Goal: Transaction & Acquisition: Purchase product/service

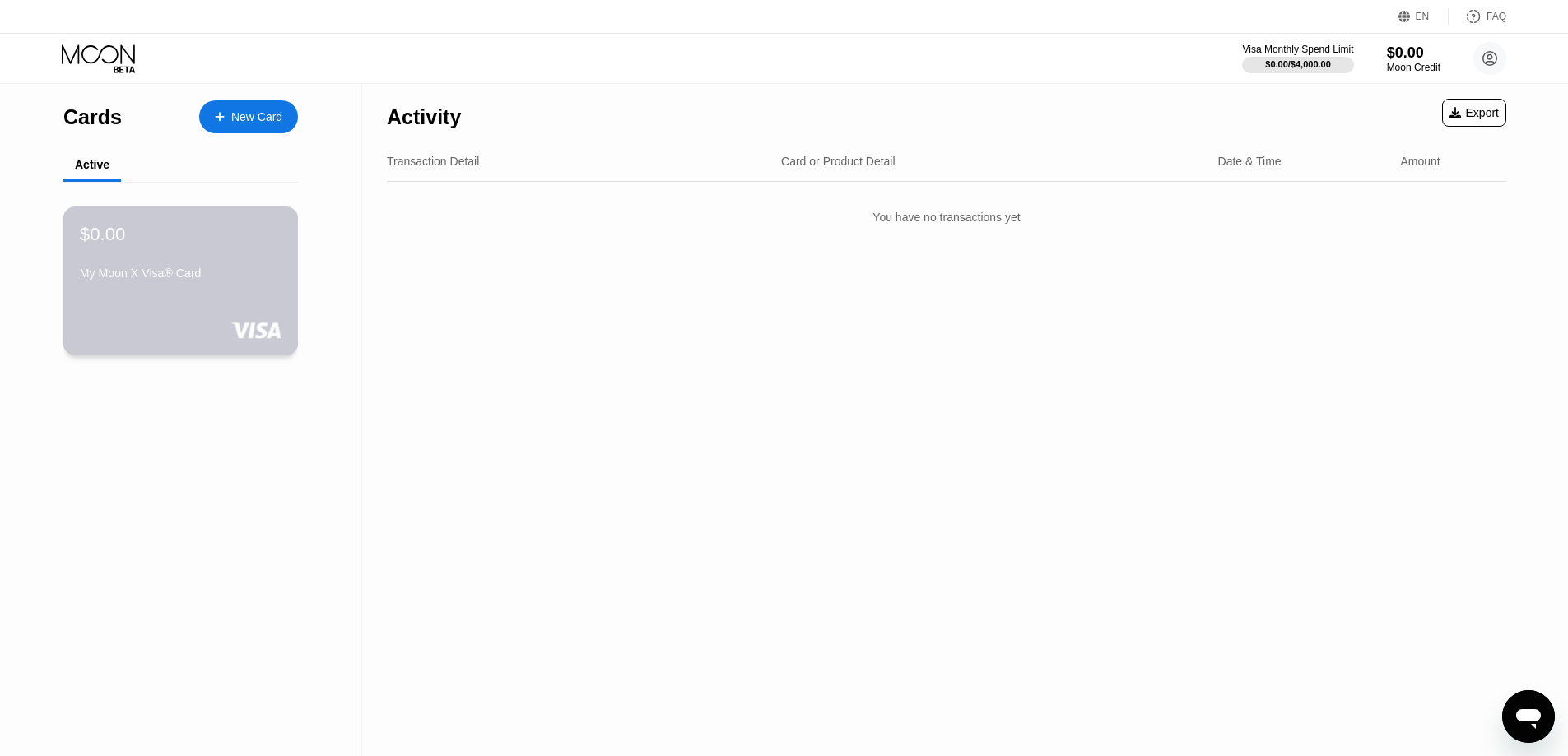
click at [220, 302] on div "$0.00 My Moon X Visa® Card" at bounding box center [181, 281] width 236 height 149
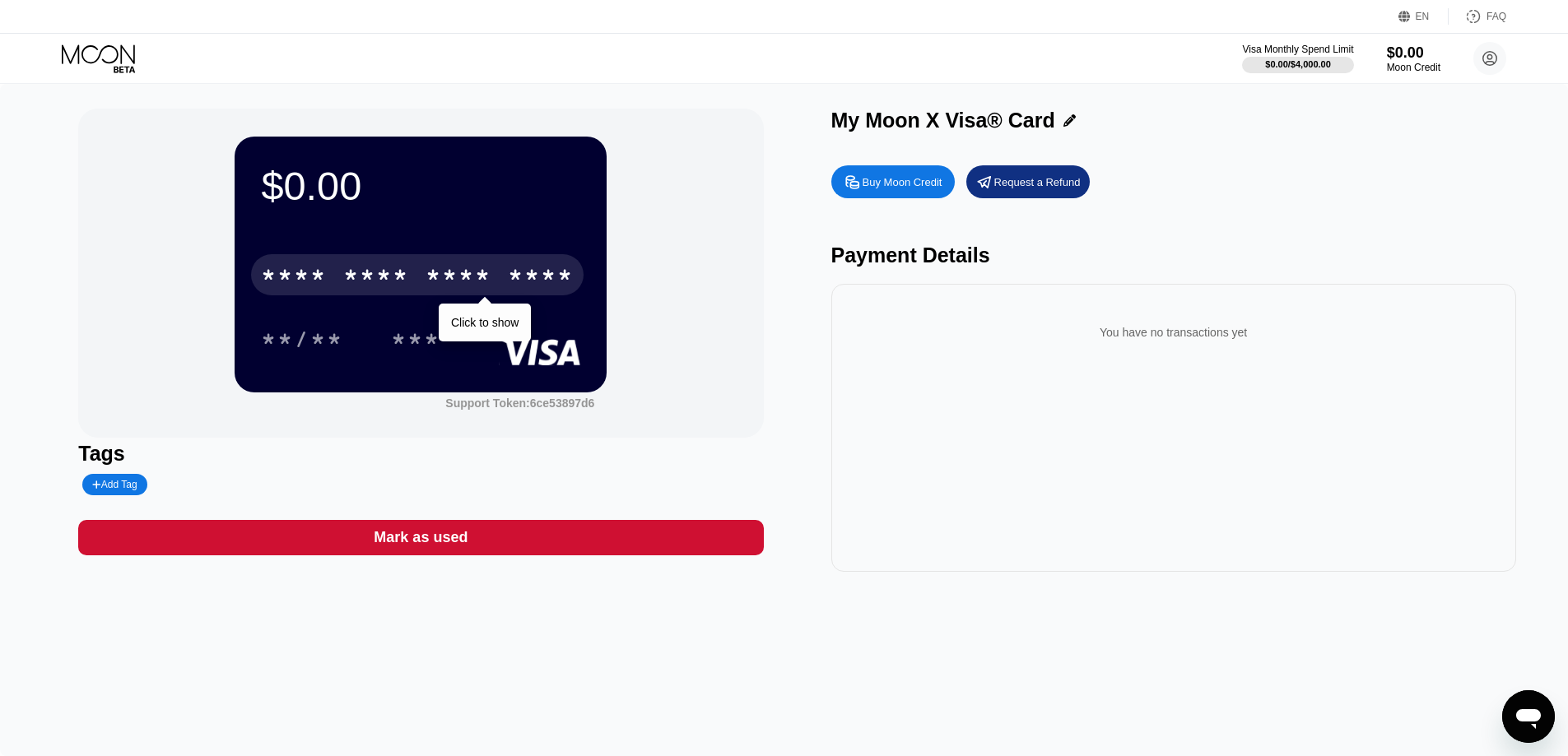
click at [389, 273] on div "* * * *" at bounding box center [376, 277] width 66 height 26
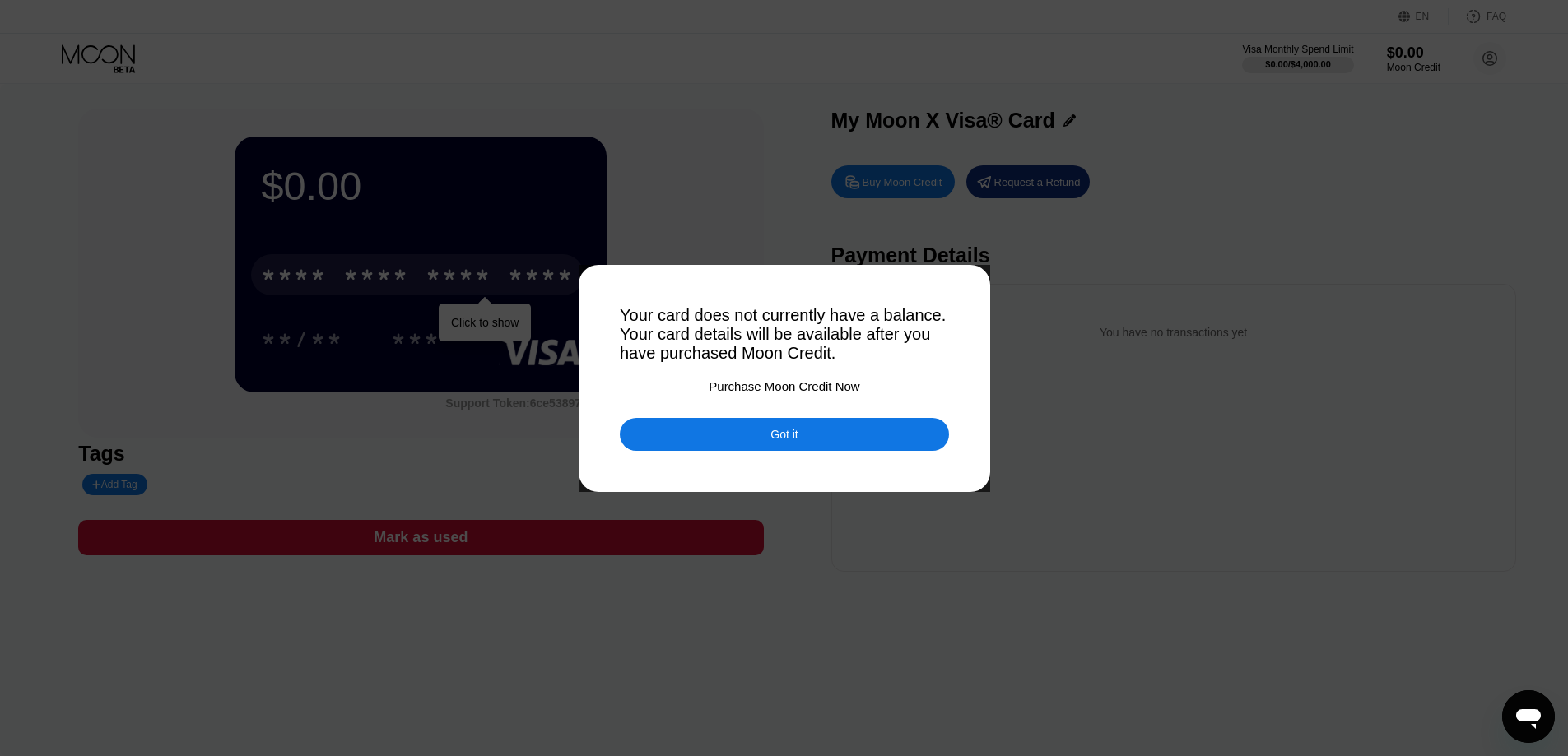
click at [778, 442] on div "Got it" at bounding box center [784, 434] width 27 height 15
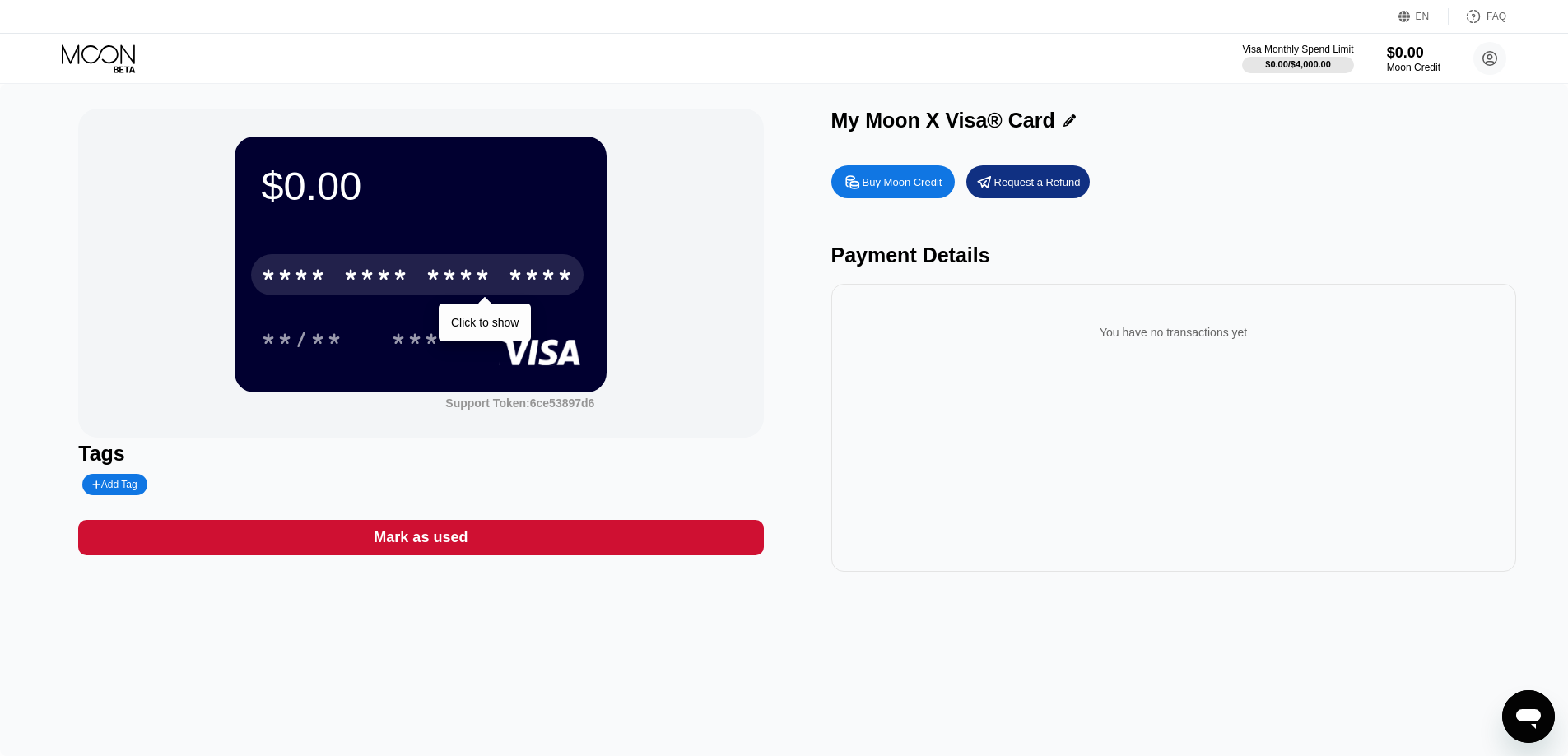
click at [1068, 118] on icon at bounding box center [1069, 121] width 12 height 12
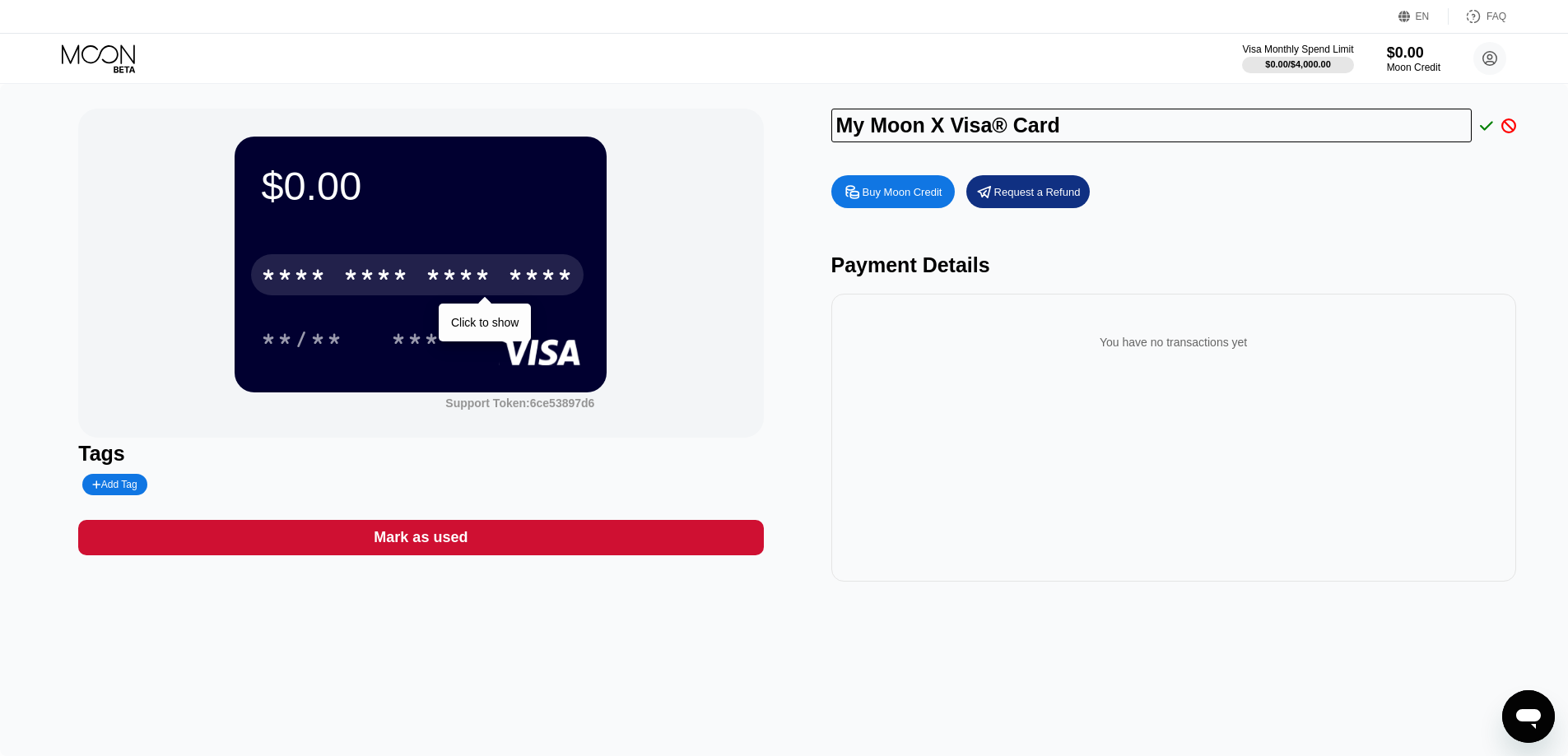
click at [1258, 208] on div "Buy Moon Credit Request a Refund" at bounding box center [1173, 192] width 685 height 33
click at [1478, 47] on circle at bounding box center [1490, 59] width 33 height 33
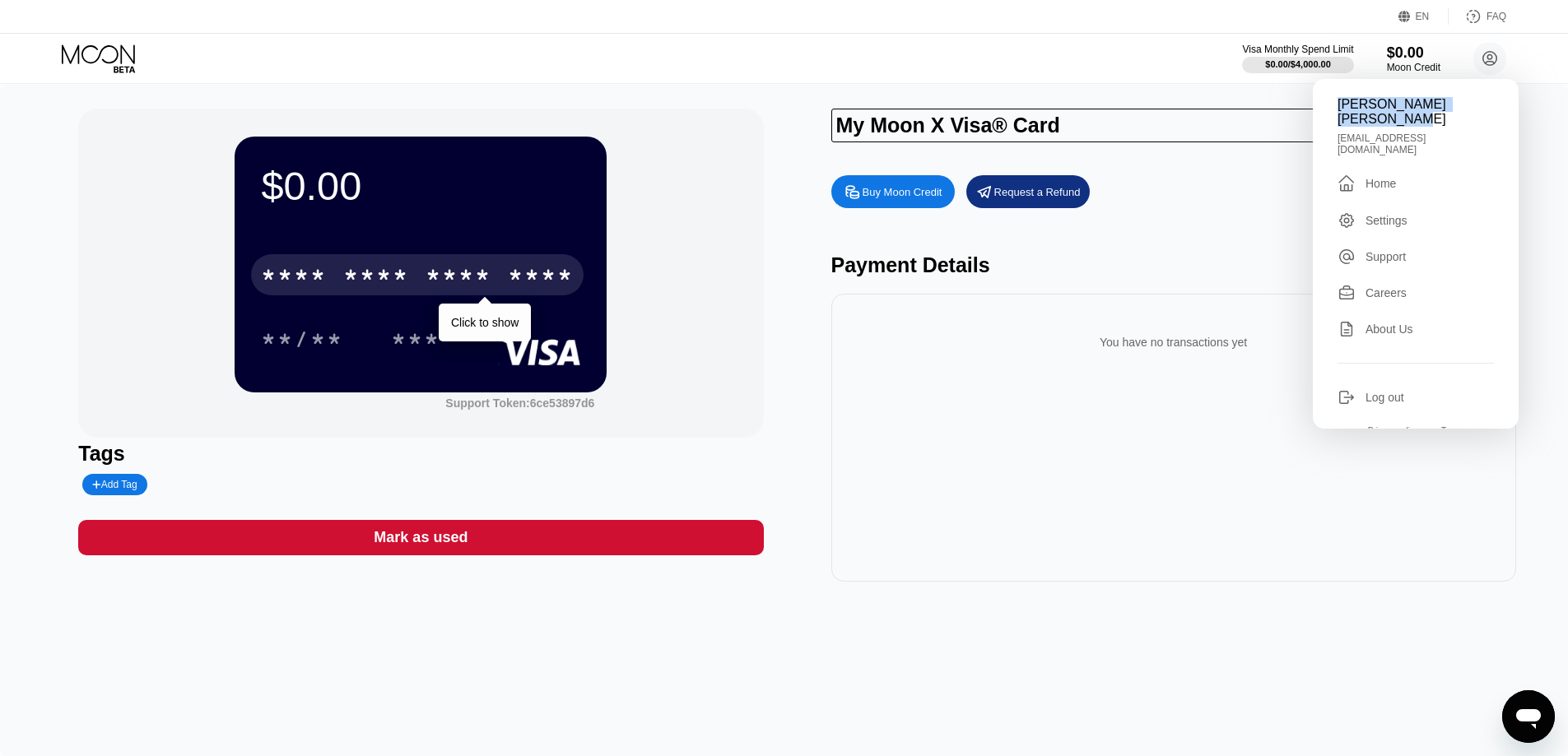
drag, startPoint x: 1416, startPoint y: 116, endPoint x: 1321, endPoint y: 110, distance: 95.2
click at [1321, 110] on div "[PERSON_NAME] [PERSON_NAME] [EMAIL_ADDRESS][DOMAIN_NAME]  Home Settings Suppor…" at bounding box center [1415, 253] width 206 height 350
copy div "[PERSON_NAME] [PERSON_NAME]"
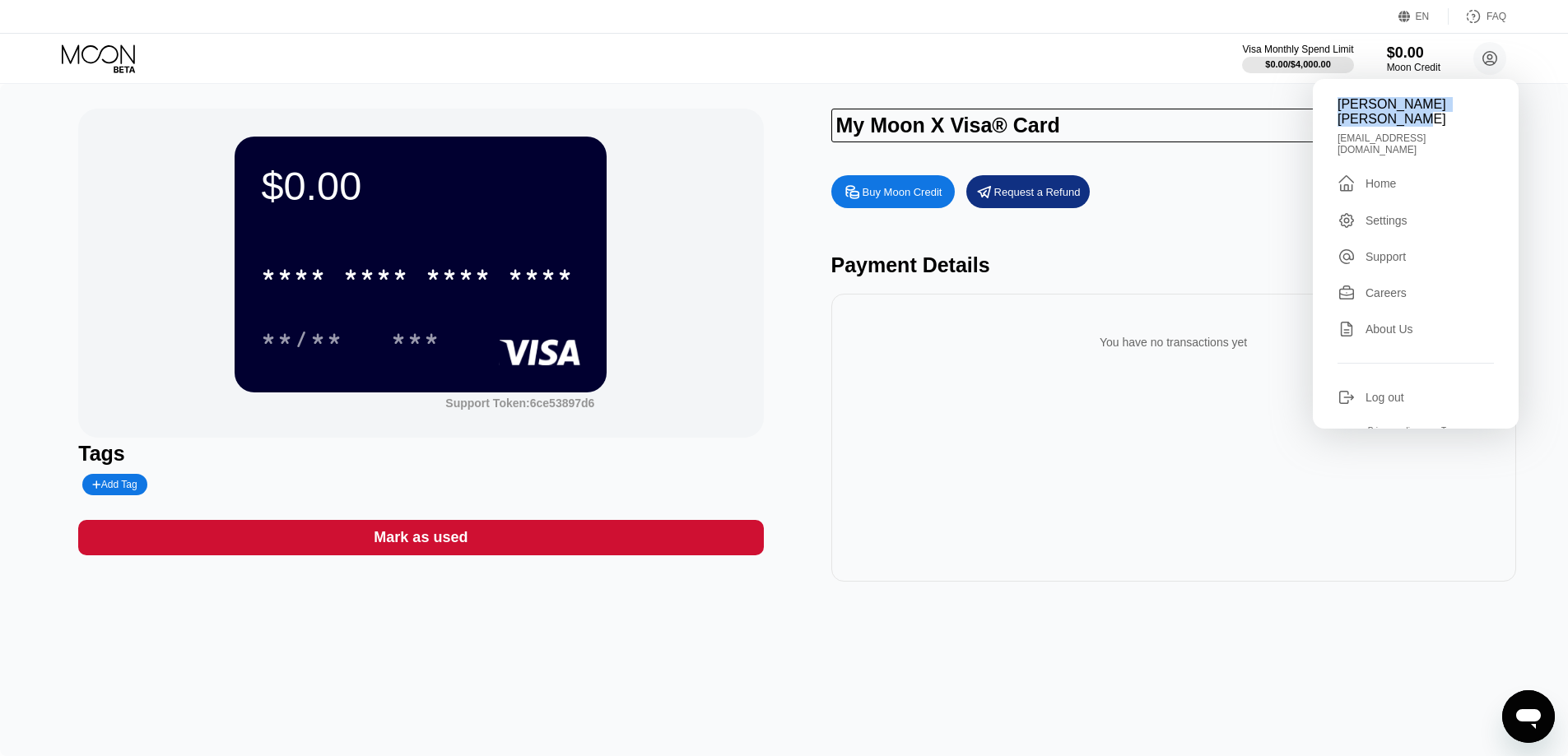
drag, startPoint x: 122, startPoint y: 267, endPoint x: 87, endPoint y: 271, distance: 35.2
click at [87, 271] on div "$0.00 * * * * * * * * * * * * **** **/** *** Support Token: 6ce53897d6" at bounding box center [420, 273] width 685 height 329
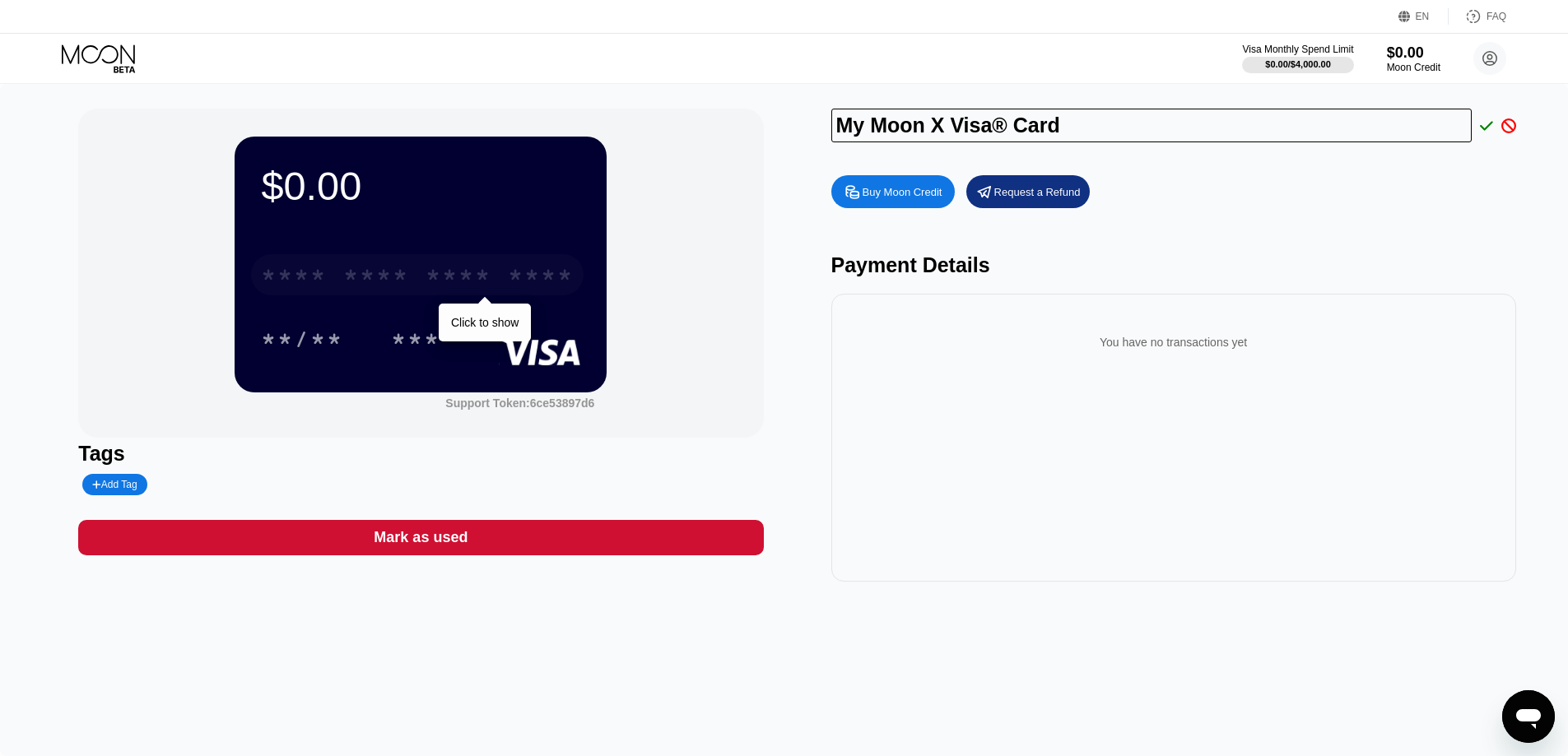
drag, startPoint x: 443, startPoint y: 284, endPoint x: 721, endPoint y: 314, distance: 279.6
click at [721, 314] on div "$0.00 * * * * * * * * * * * * **** Click to show **/** *** Support Token: 6ce53…" at bounding box center [420, 273] width 685 height 329
click at [898, 208] on div "Buy Moon Credit" at bounding box center [892, 192] width 124 height 33
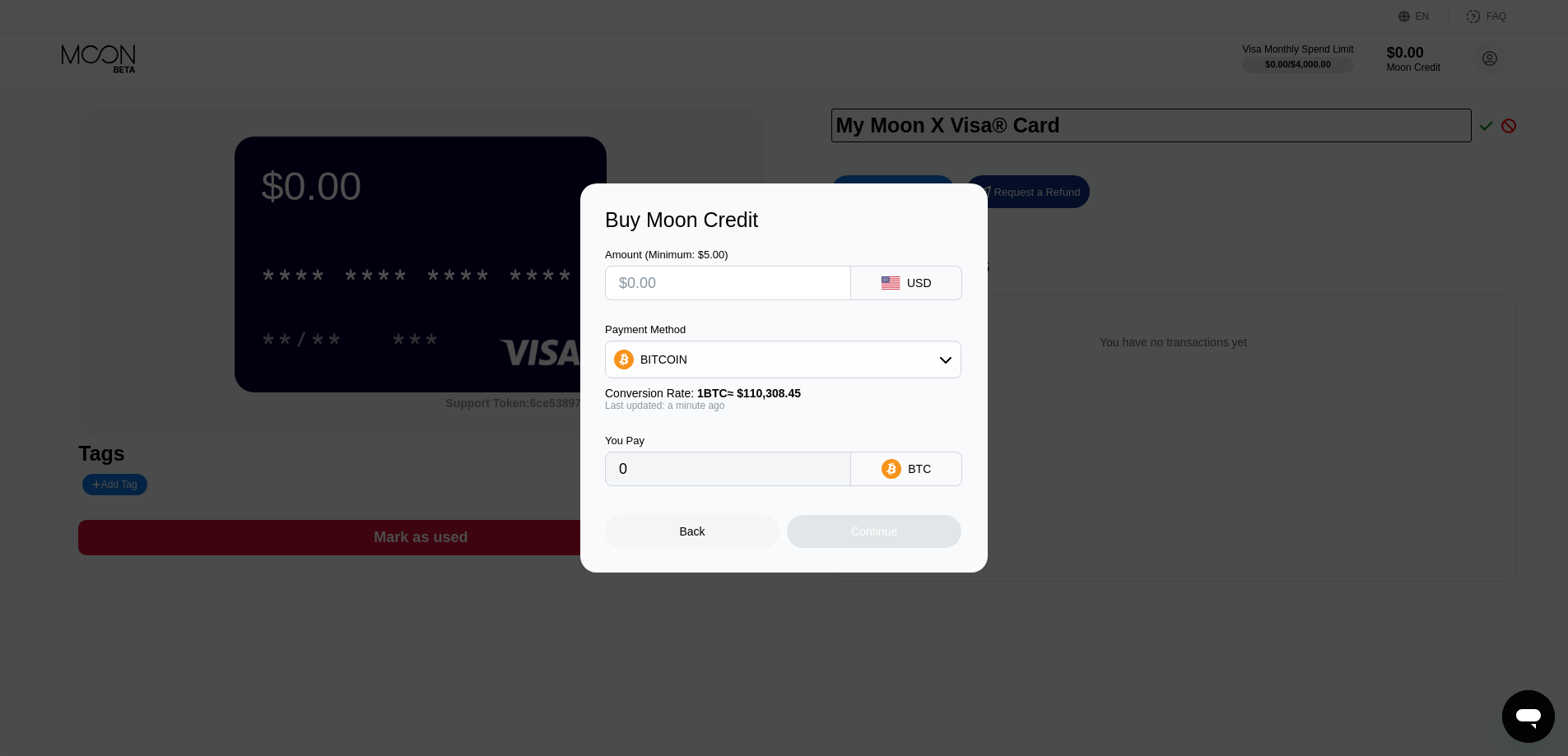
click at [756, 357] on div "BITCOIN" at bounding box center [783, 360] width 355 height 33
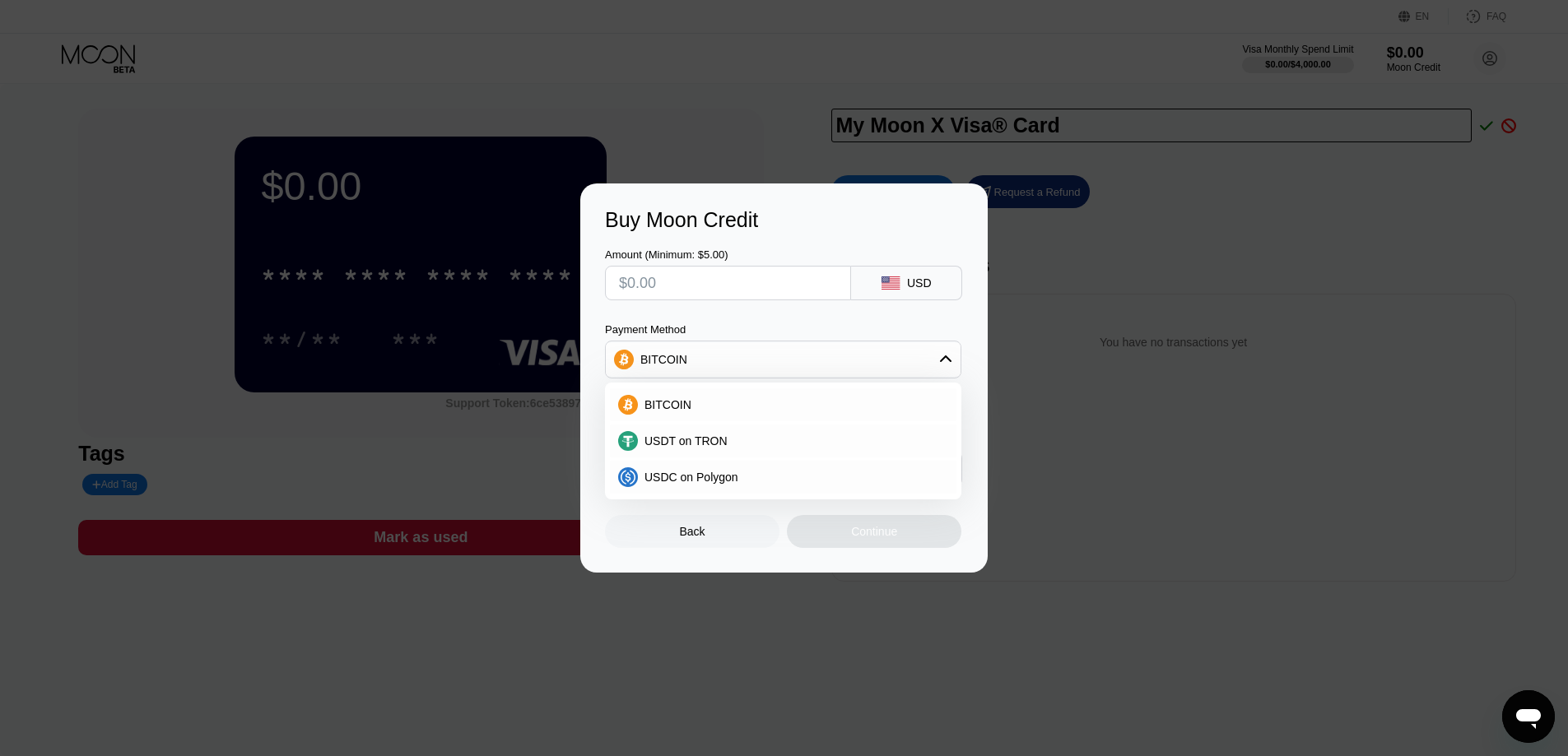
click at [741, 330] on div "Payment Method" at bounding box center [783, 329] width 357 height 12
click at [742, 330] on div "Payment Method" at bounding box center [783, 329] width 357 height 12
click at [735, 362] on div "BITCOIN" at bounding box center [783, 360] width 355 height 33
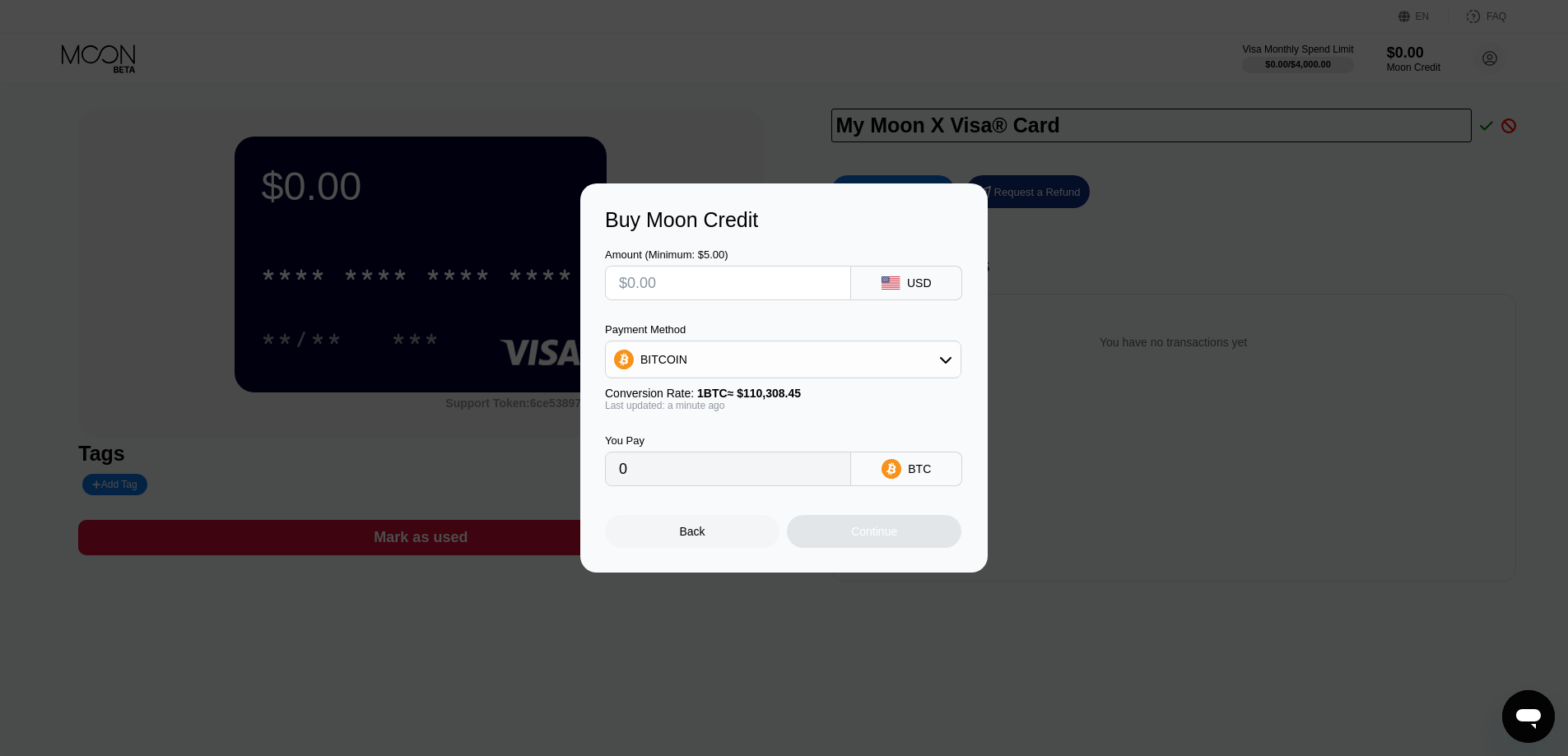
click at [493, 379] on div "Buy Moon Credit Amount (Minimum: $5.00) USD Payment Method BITCOIN Conversion R…" at bounding box center [784, 378] width 1568 height 389
click at [697, 528] on div "Back" at bounding box center [692, 532] width 174 height 33
